Goal: Check status: Check status

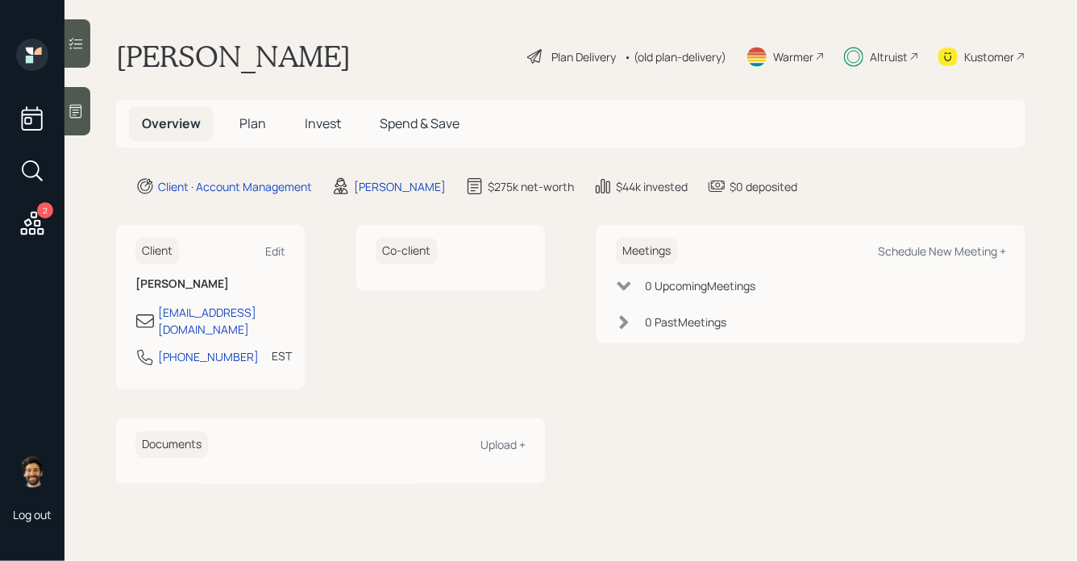
click at [322, 118] on span "Invest" at bounding box center [323, 123] width 36 height 18
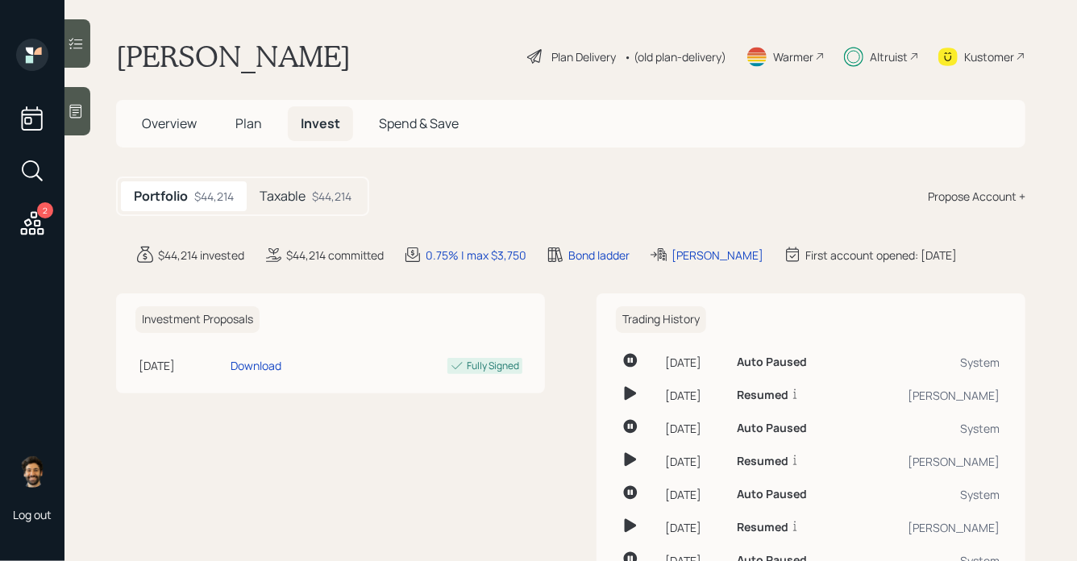
click at [338, 192] on div "$44,214" at bounding box center [331, 196] width 39 height 17
